Goal: Transaction & Acquisition: Book appointment/travel/reservation

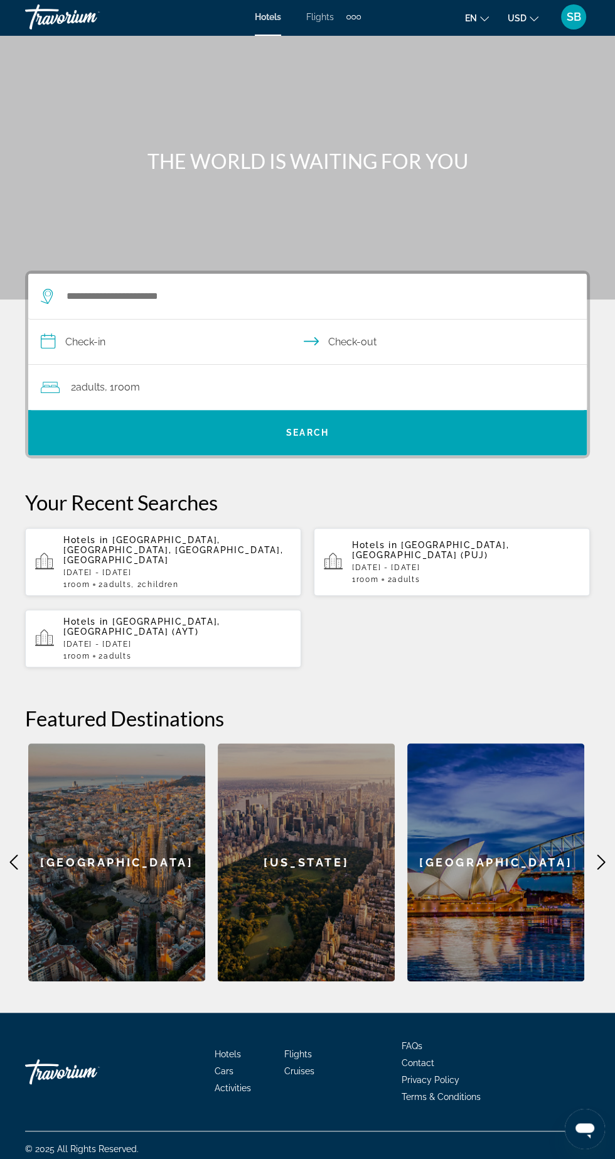
scroll to position [9, 0]
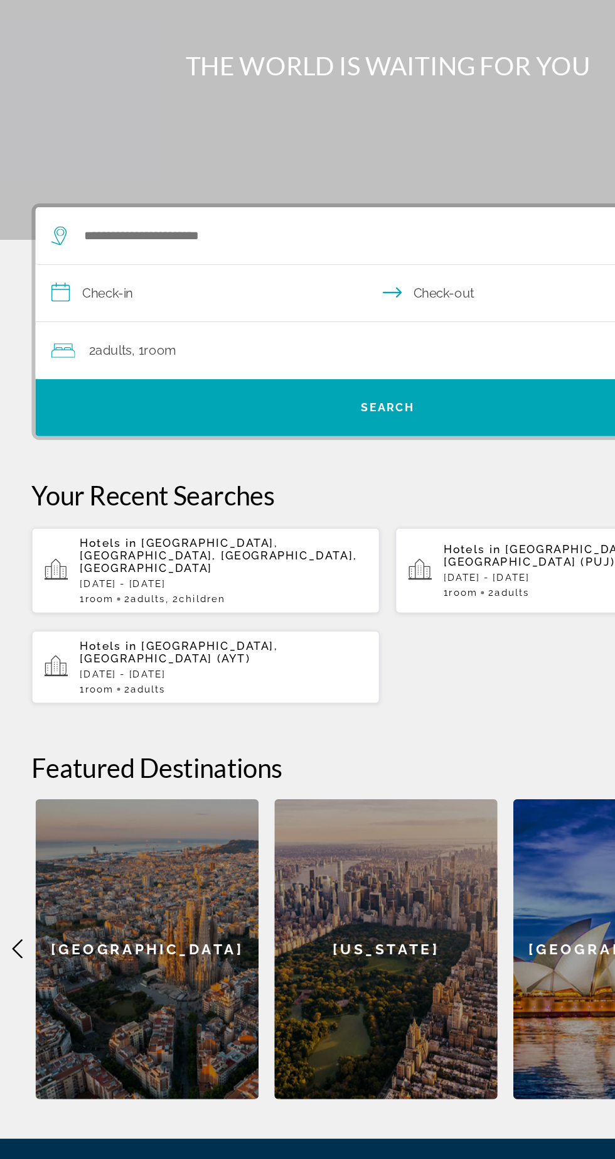
click at [249, 561] on p "[DATE] - [DATE]" at bounding box center [177, 565] width 228 height 9
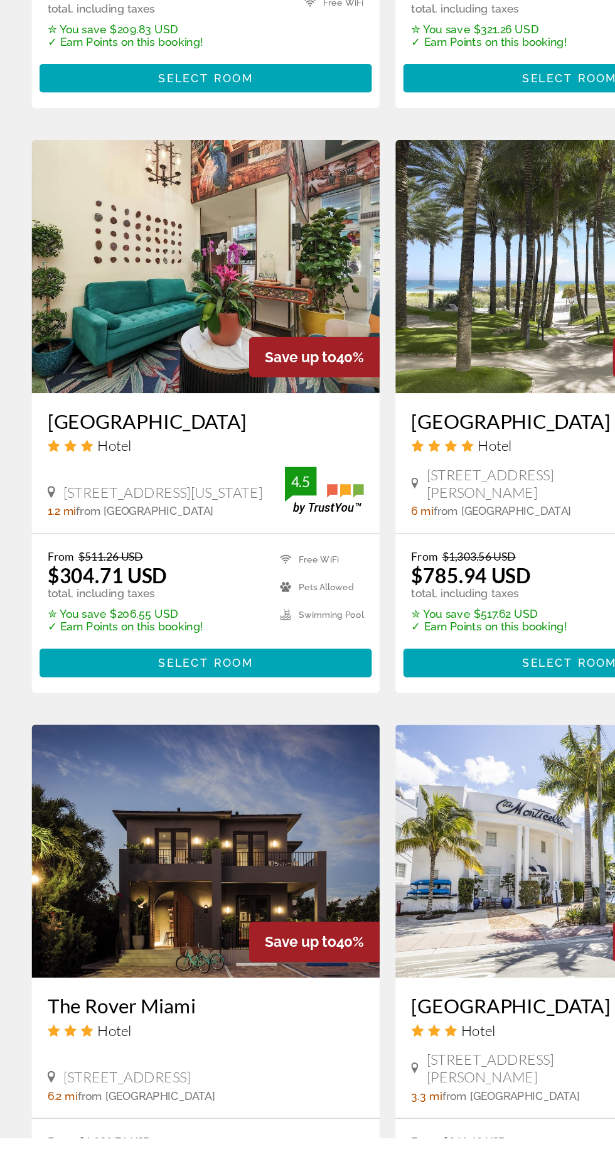
scroll to position [1741, 0]
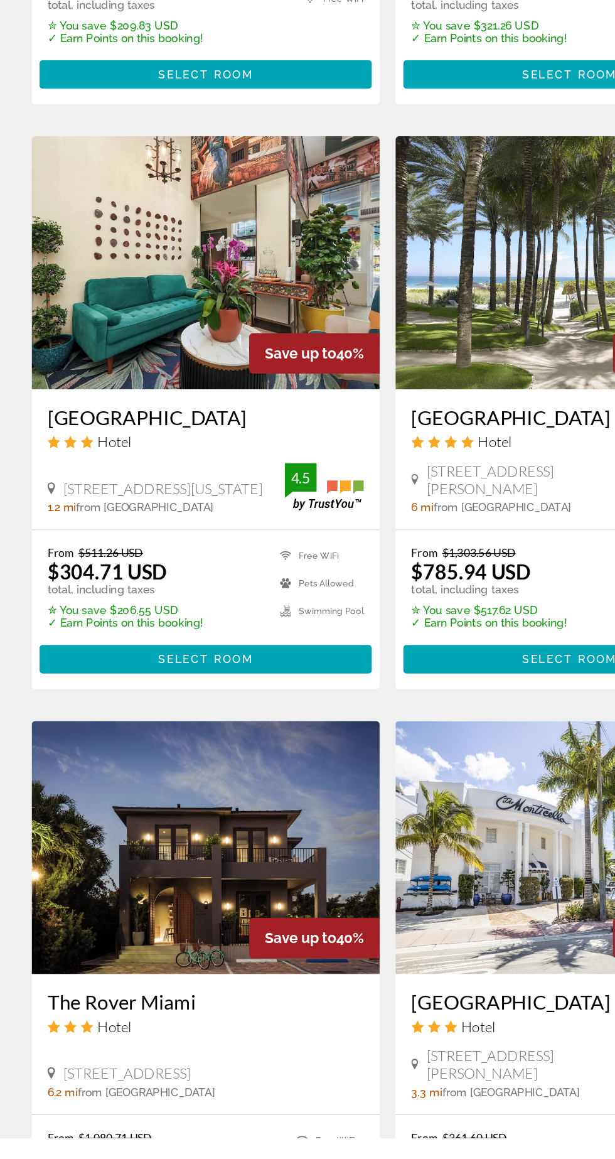
click at [250, 883] on img "Main content" at bounding box center [163, 928] width 276 height 201
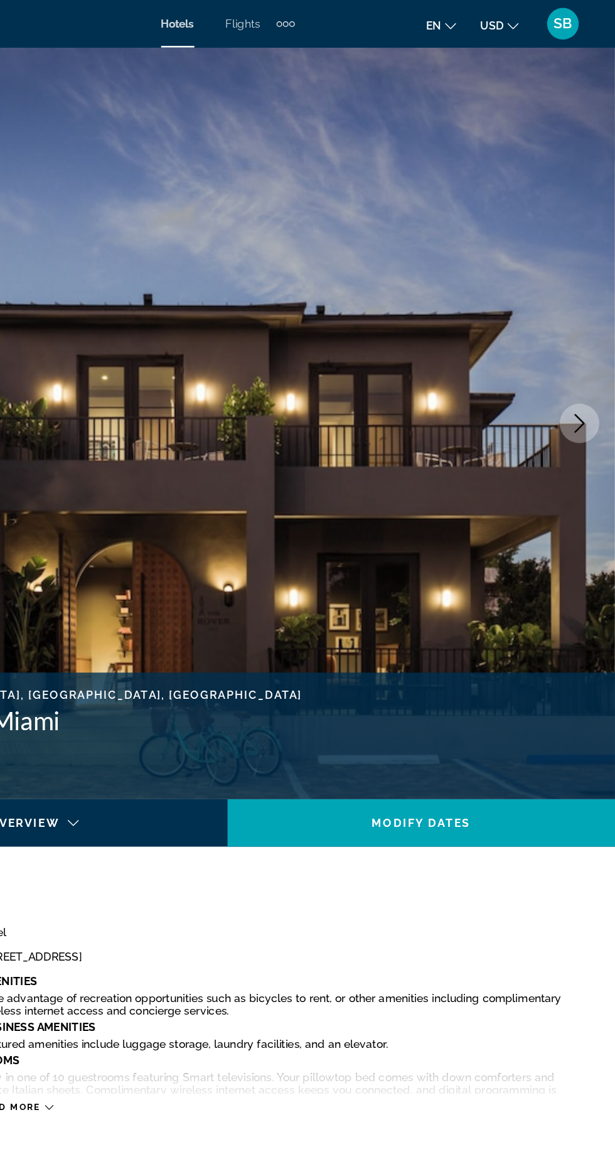
click at [584, 359] on img "Main content" at bounding box center [307, 336] width 615 height 596
click at [561, 357] on img "Main content" at bounding box center [307, 336] width 615 height 596
click at [576, 352] on img "Main content" at bounding box center [307, 336] width 615 height 596
click at [580, 346] on button "Next image" at bounding box center [586, 335] width 31 height 31
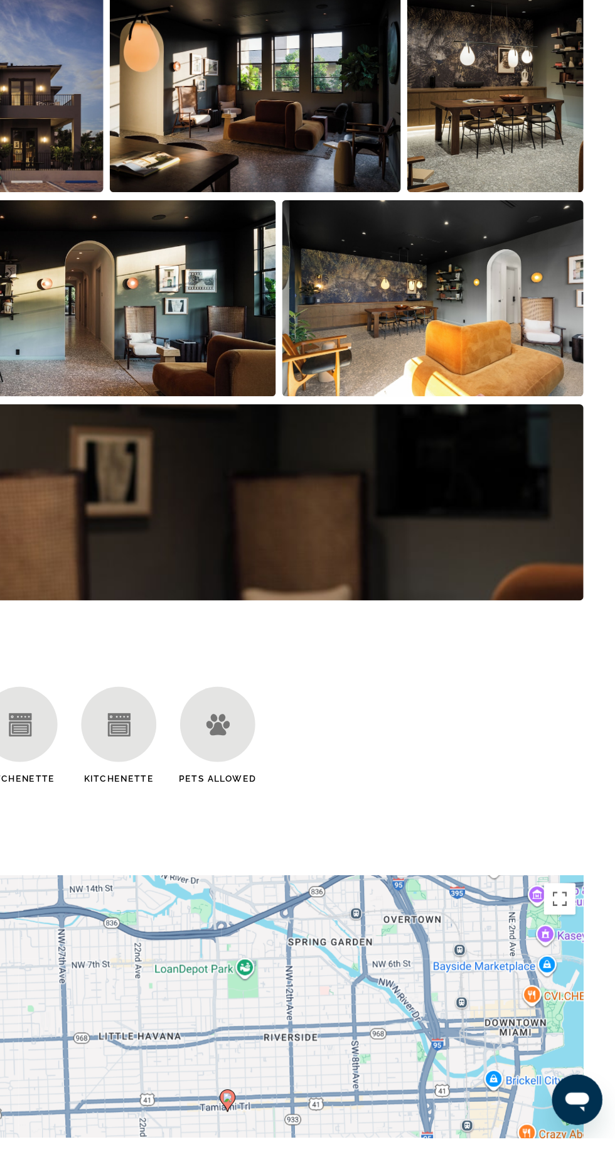
scroll to position [695, 0]
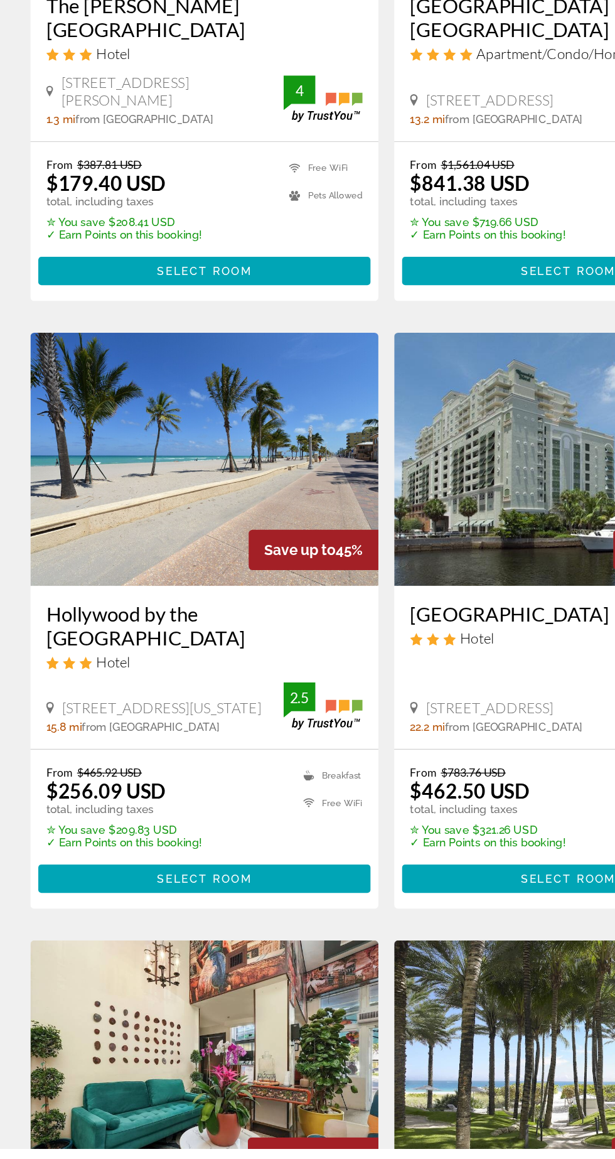
scroll to position [1162, 0]
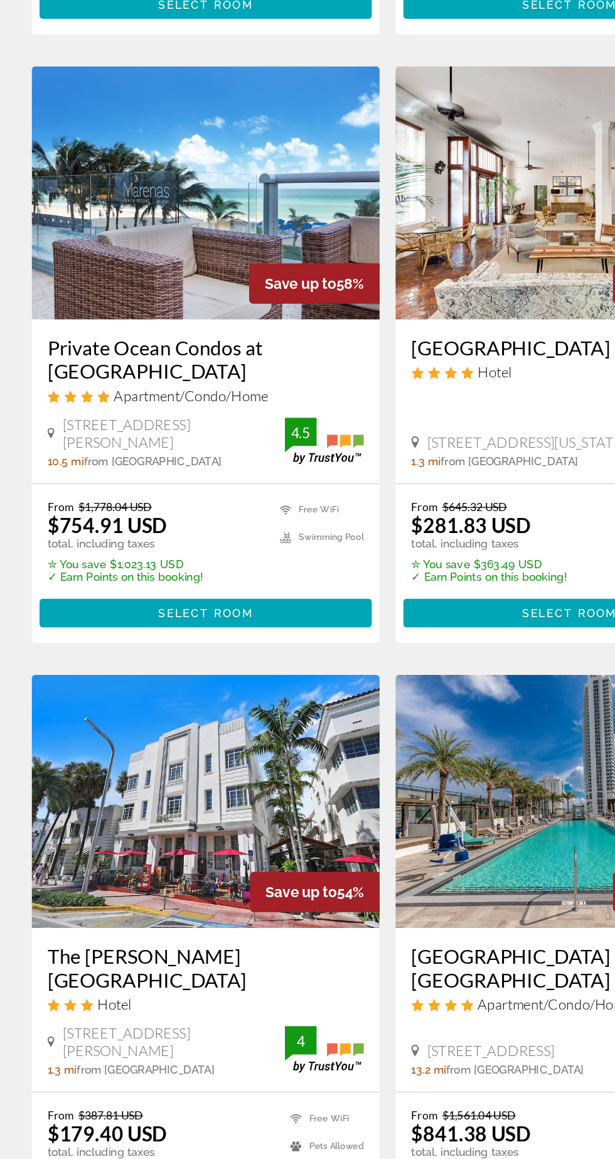
scroll to position [384, 0]
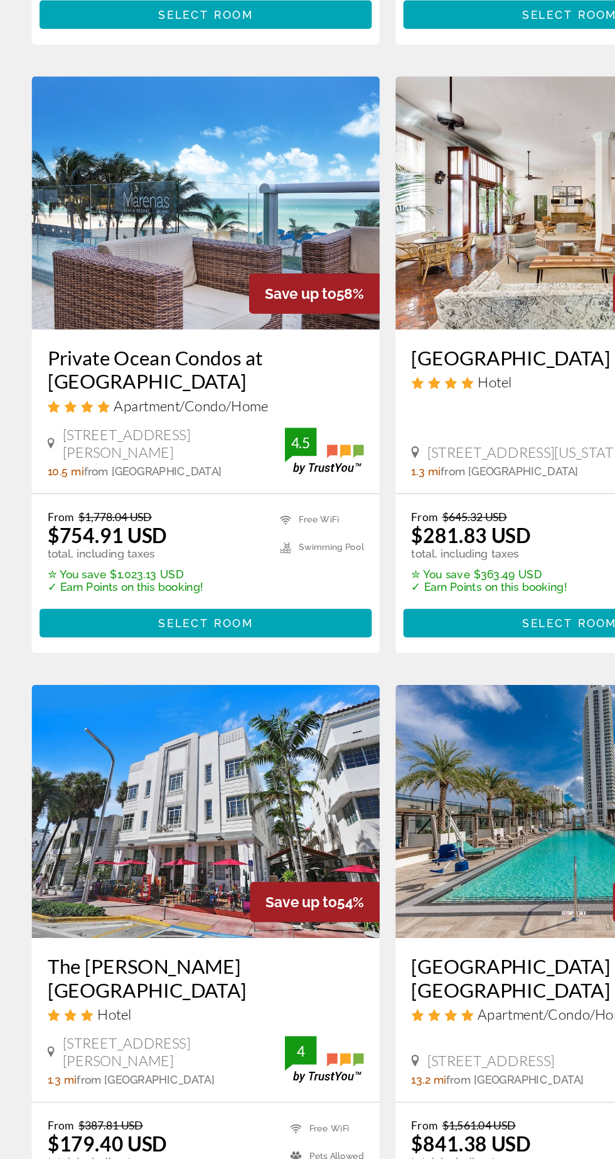
click at [99, 838] on img "Main content" at bounding box center [163, 856] width 276 height 201
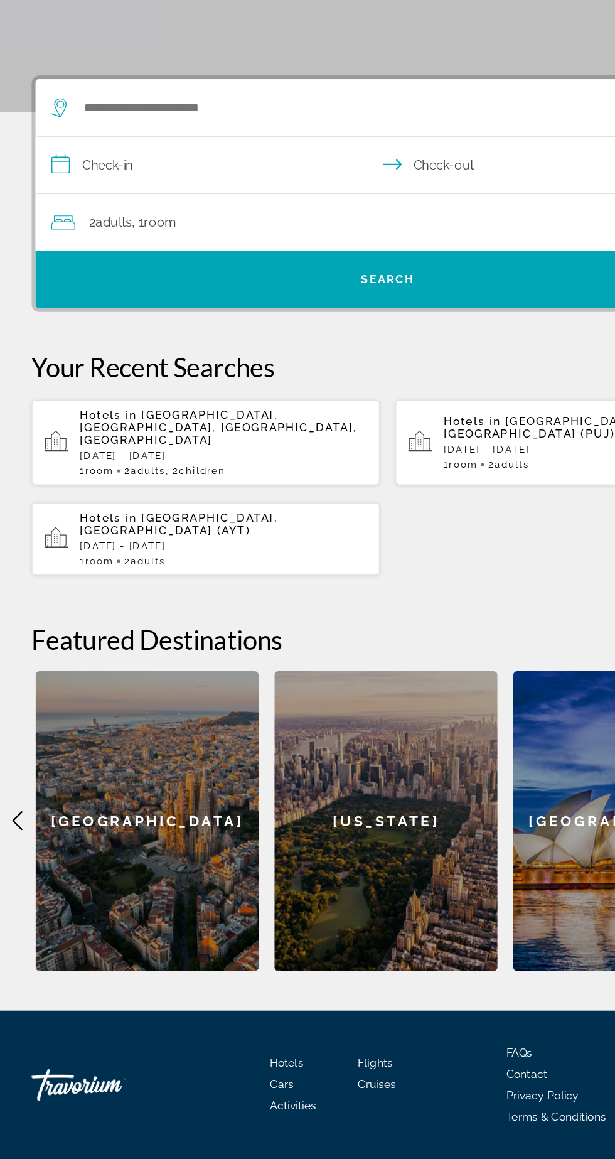
click at [98, 557] on div "Hotels in [GEOGRAPHIC_DATA], [GEOGRAPHIC_DATA], [GEOGRAPHIC_DATA], [GEOGRAPHIC_…" at bounding box center [177, 564] width 228 height 54
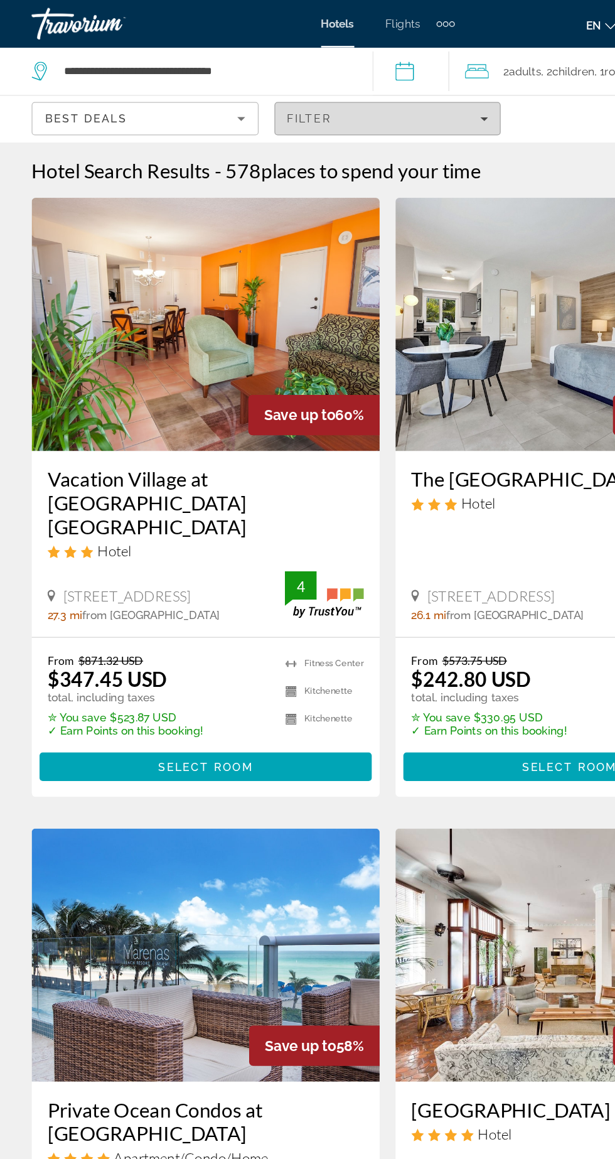
click at [348, 97] on div "Filter" at bounding box center [308, 94] width 160 height 10
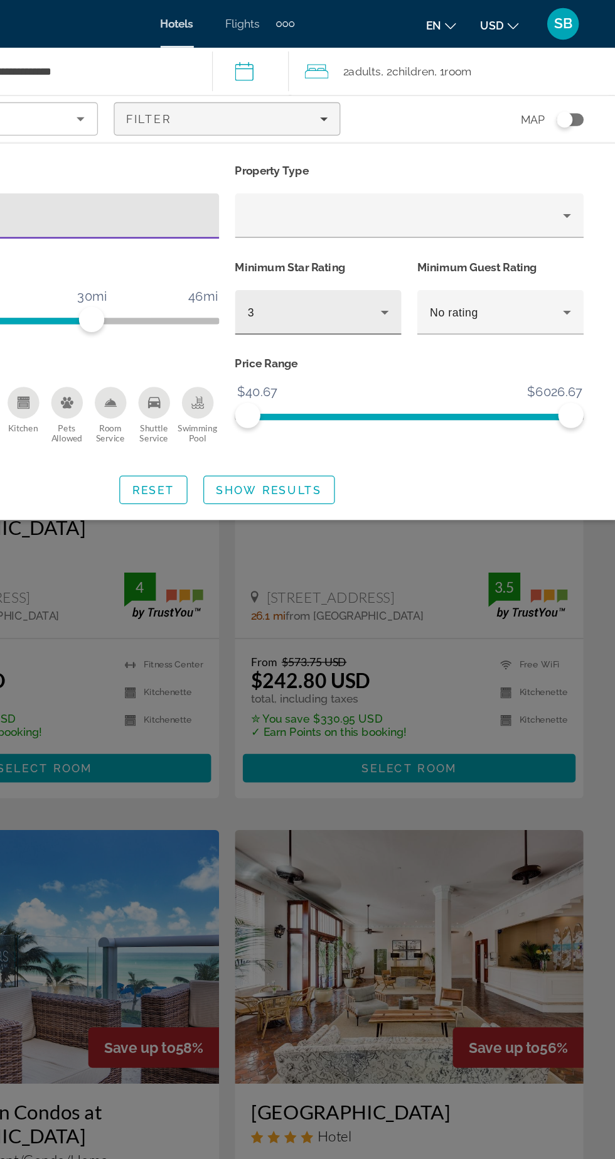
click at [423, 250] on div "3" at bounding box center [376, 247] width 105 height 15
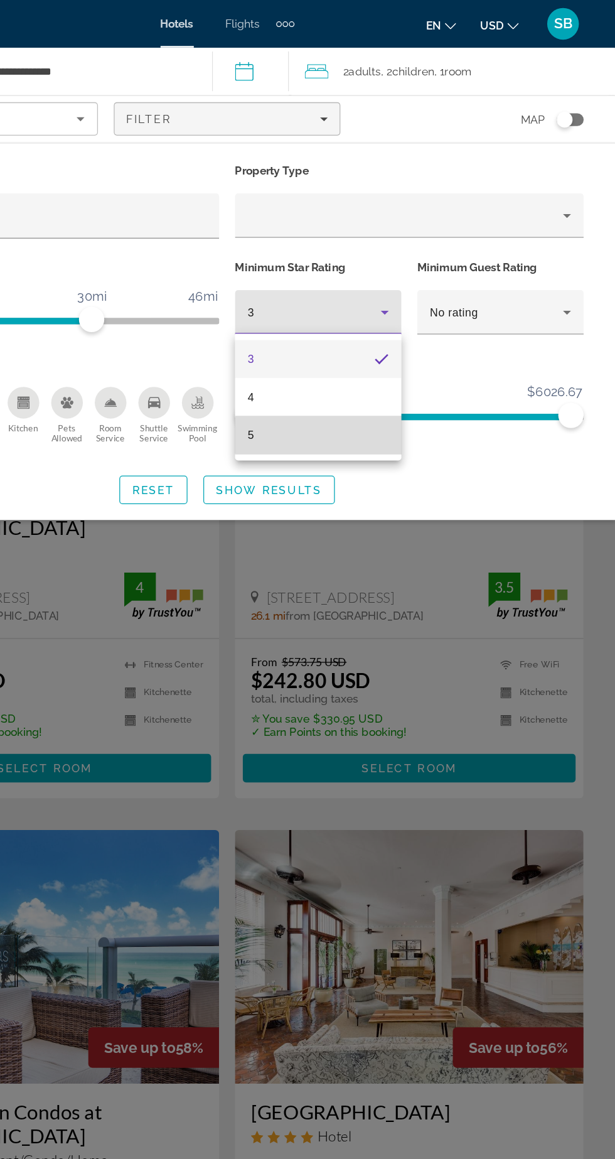
click at [402, 345] on mat-option "5" at bounding box center [380, 345] width 132 height 30
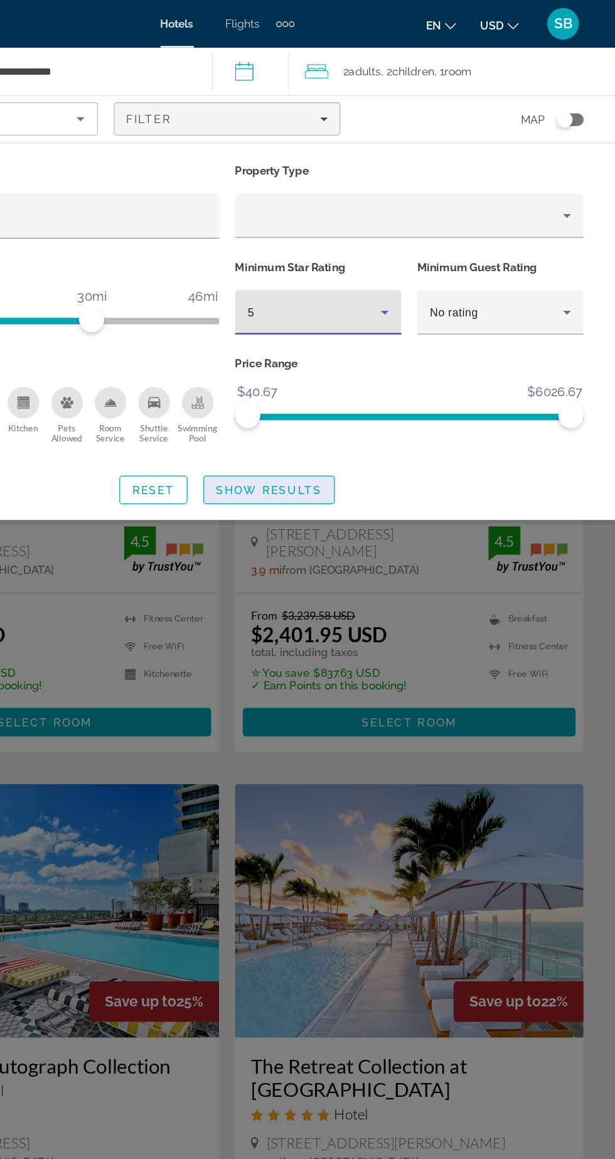
click at [364, 383] on span "Show Results" at bounding box center [341, 388] width 84 height 10
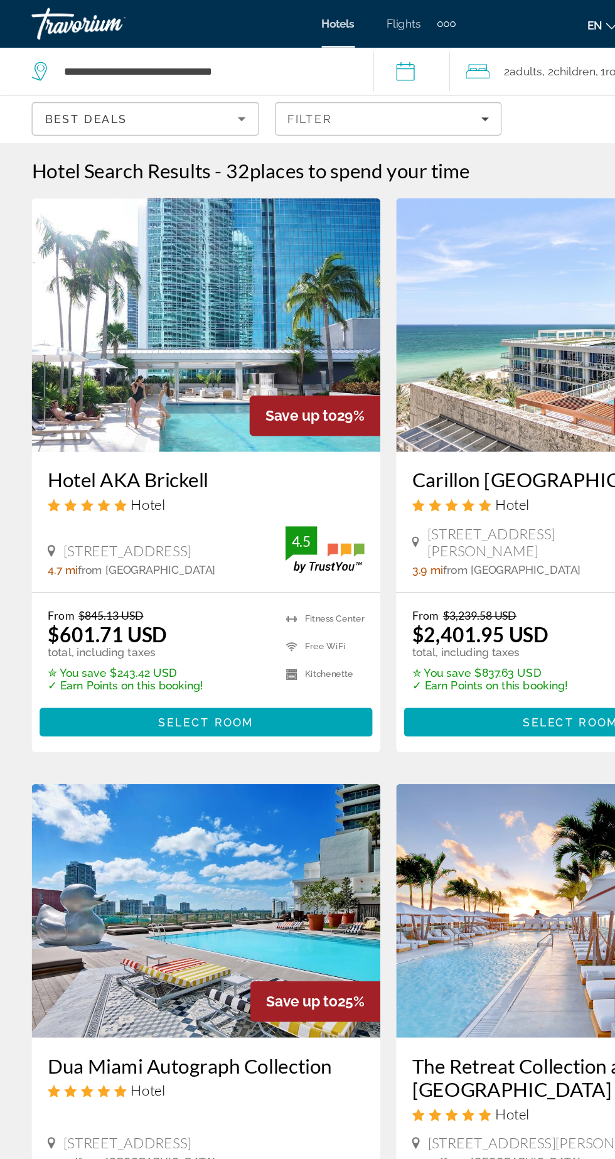
click at [244, 289] on img "Main content" at bounding box center [163, 257] width 276 height 201
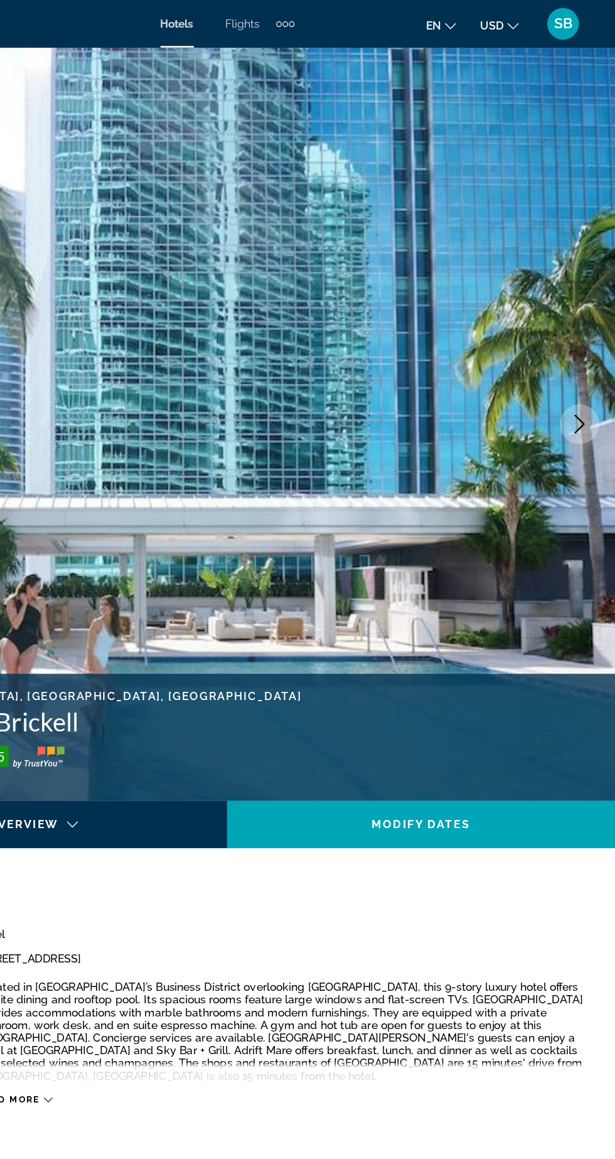
click at [578, 347] on button "Next image" at bounding box center [586, 335] width 31 height 31
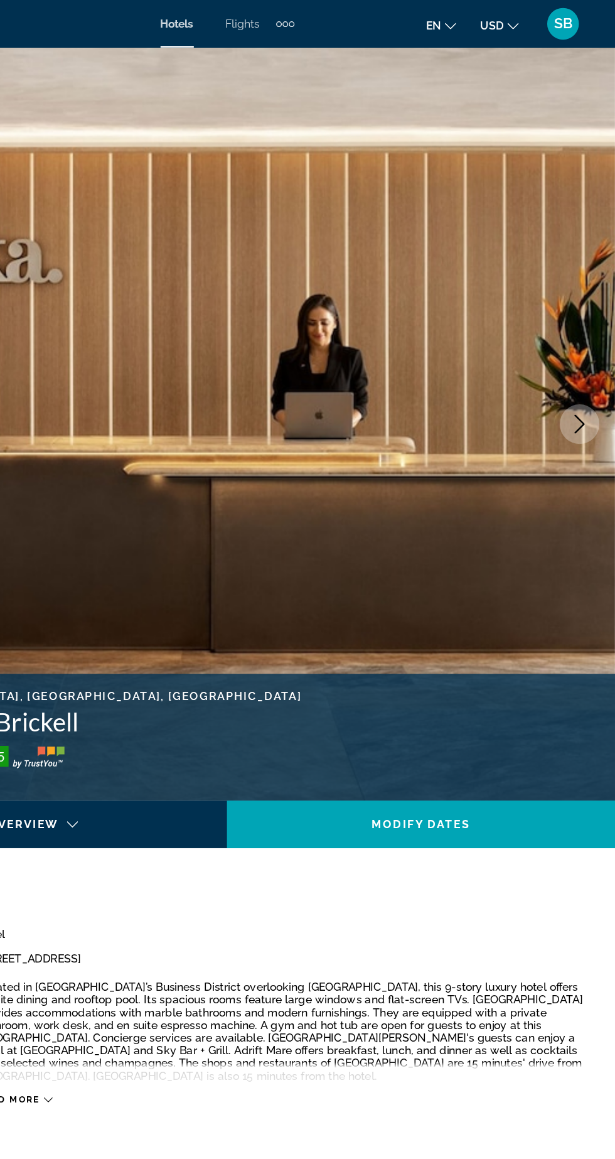
click at [583, 354] on img "Main content" at bounding box center [307, 336] width 615 height 596
click at [582, 335] on icon "Next image" at bounding box center [587, 335] width 15 height 15
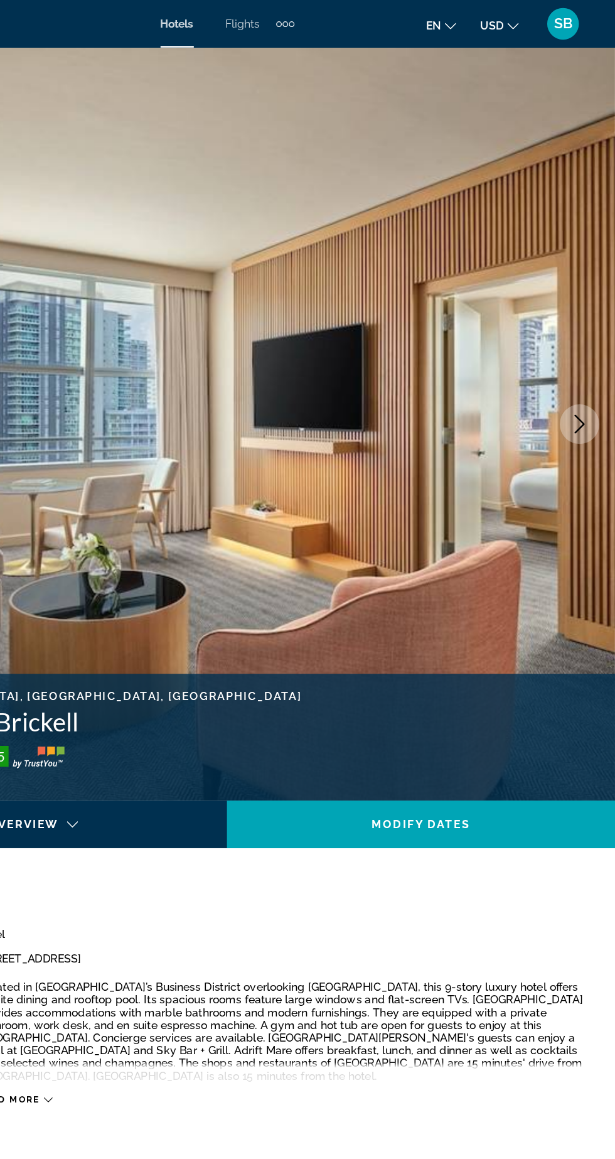
click at [580, 345] on button "Next image" at bounding box center [586, 335] width 31 height 31
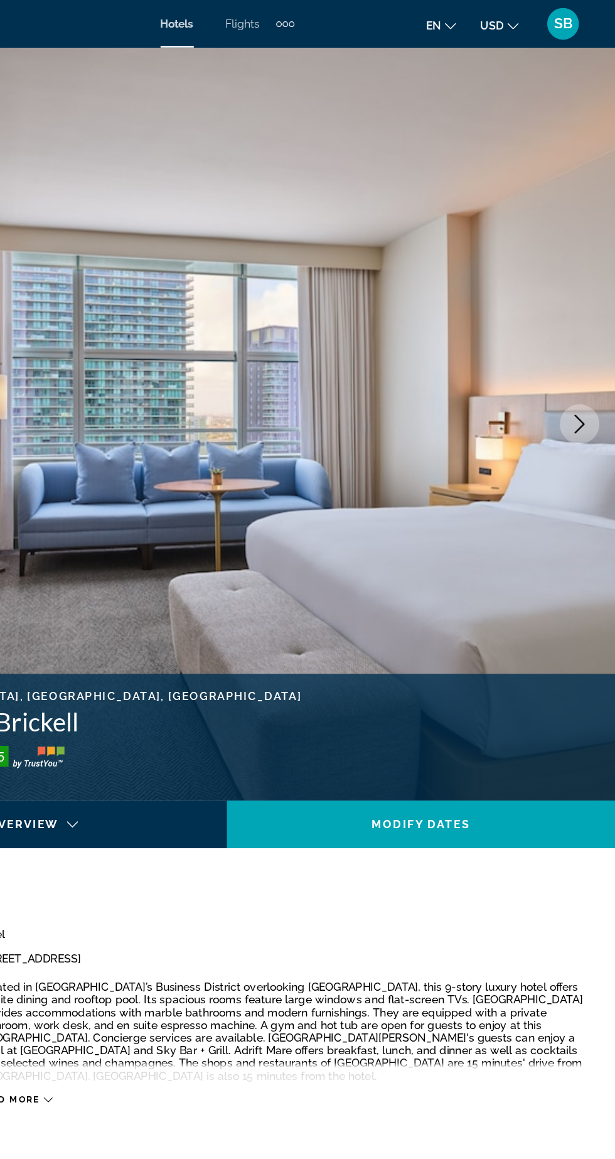
click at [588, 347] on button "Next image" at bounding box center [586, 335] width 31 height 31
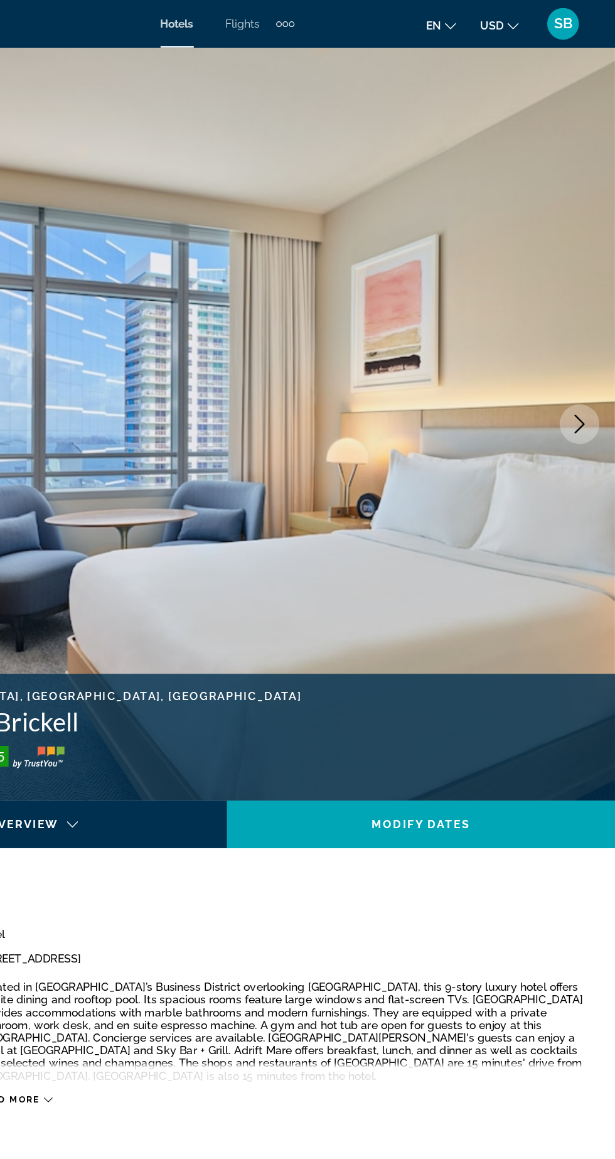
click at [582, 342] on icon "Next image" at bounding box center [587, 335] width 15 height 15
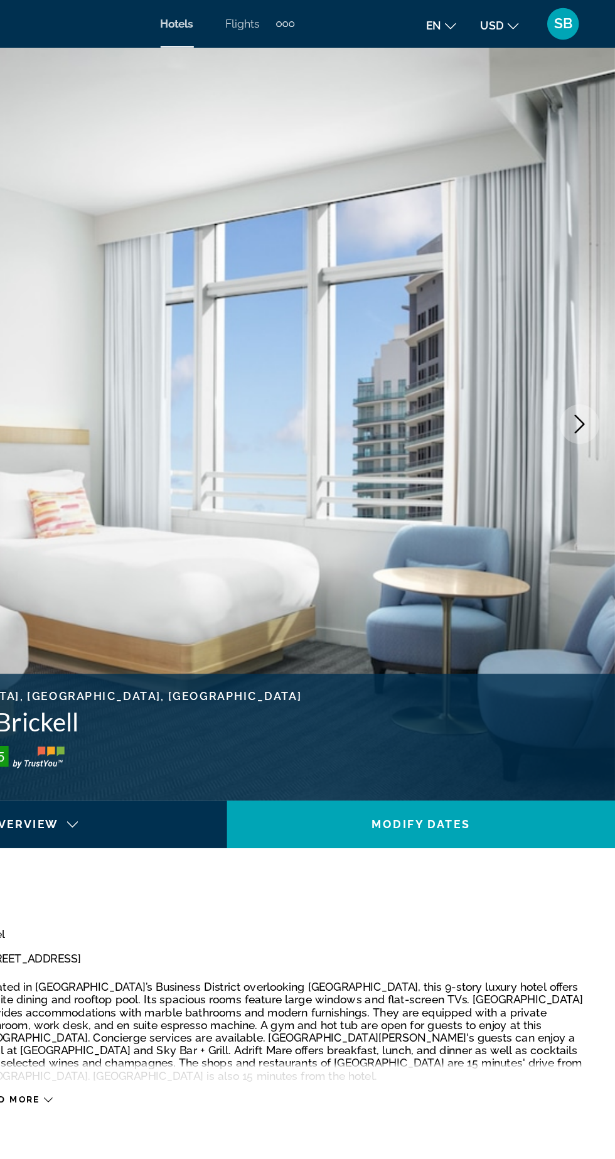
click at [580, 350] on img "Main content" at bounding box center [307, 336] width 615 height 596
click at [586, 357] on img "Main content" at bounding box center [307, 336] width 615 height 596
click at [581, 347] on button "Next image" at bounding box center [586, 335] width 31 height 31
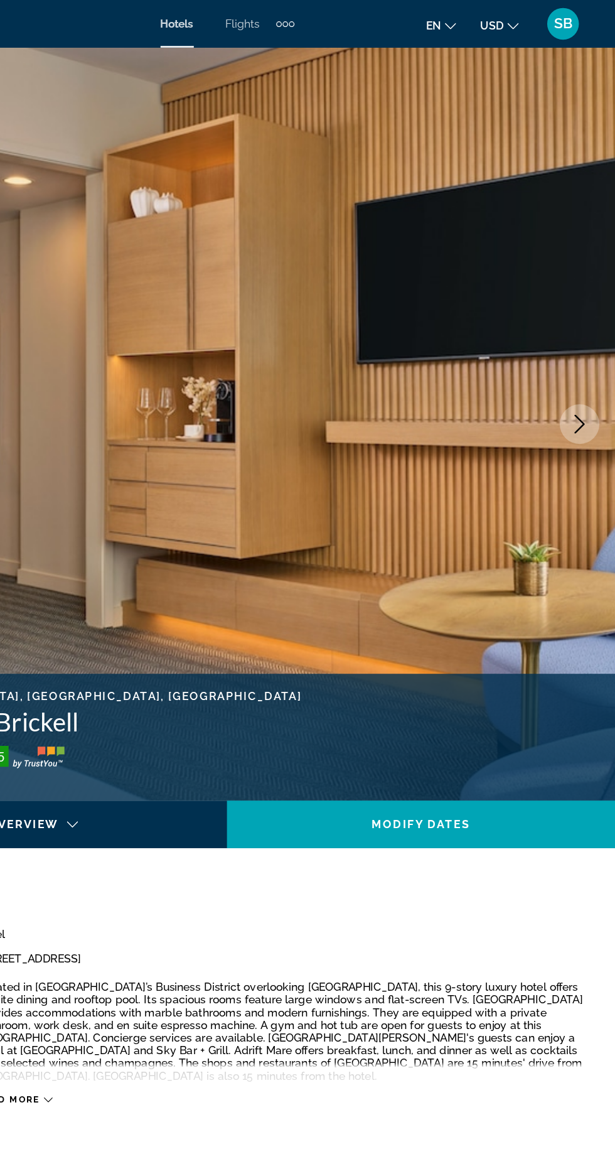
click at [586, 339] on icon "Next image" at bounding box center [587, 335] width 8 height 15
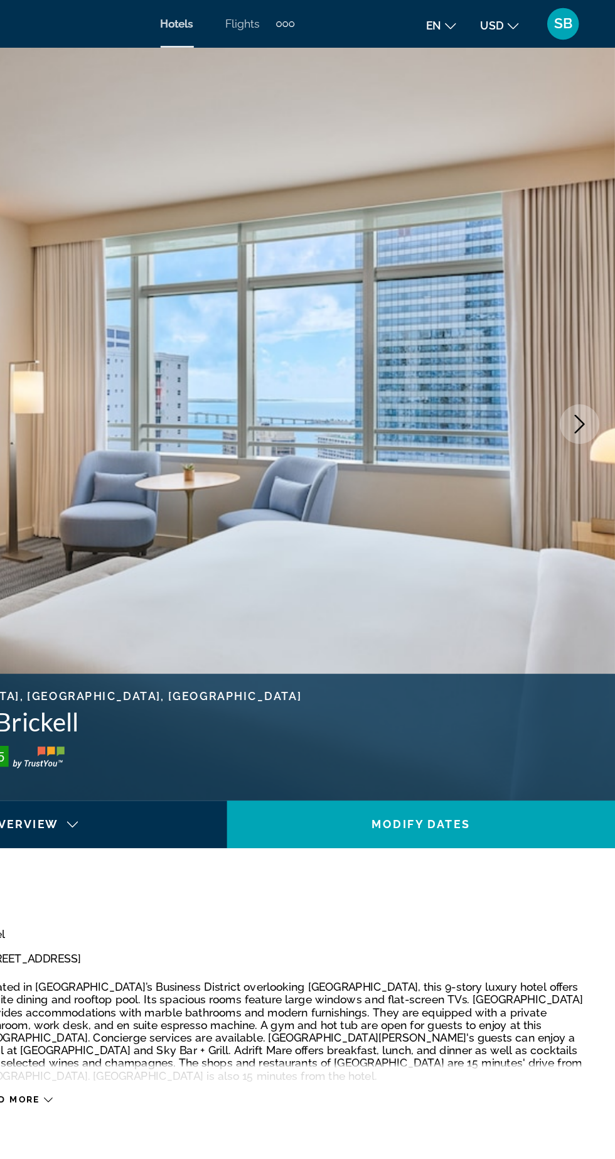
click at [585, 355] on img "Main content" at bounding box center [307, 336] width 615 height 596
click at [584, 342] on icon "Next image" at bounding box center [587, 335] width 8 height 15
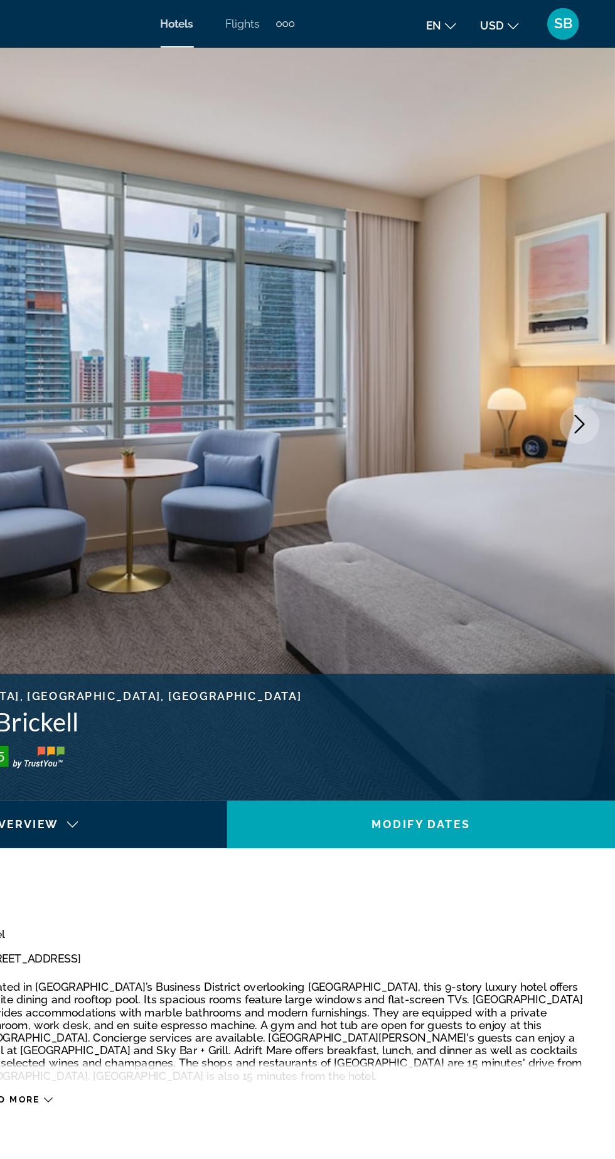
click at [580, 348] on button "Next image" at bounding box center [586, 335] width 31 height 31
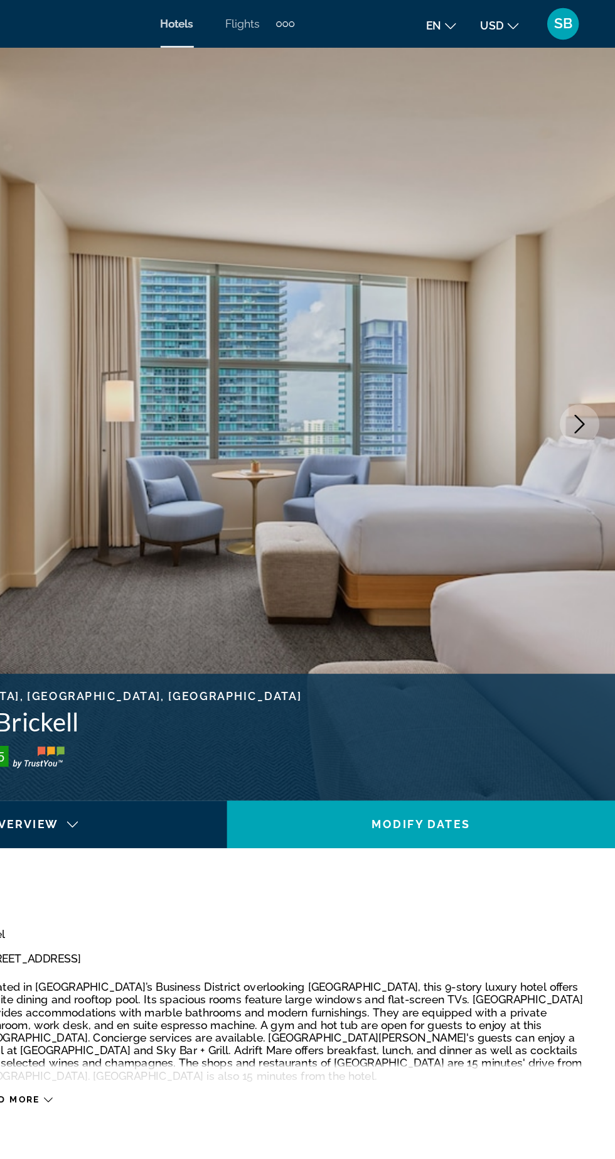
click at [583, 337] on icon "Next image" at bounding box center [587, 335] width 15 height 15
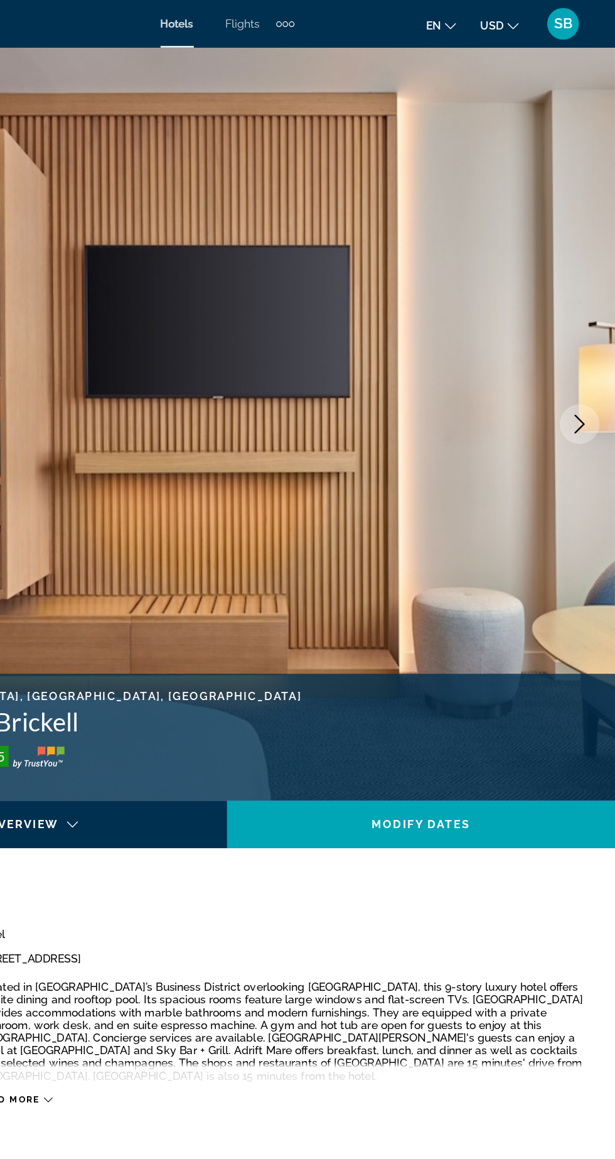
click at [581, 342] on icon "Next image" at bounding box center [587, 335] width 15 height 15
